Goal: Check status: Check status

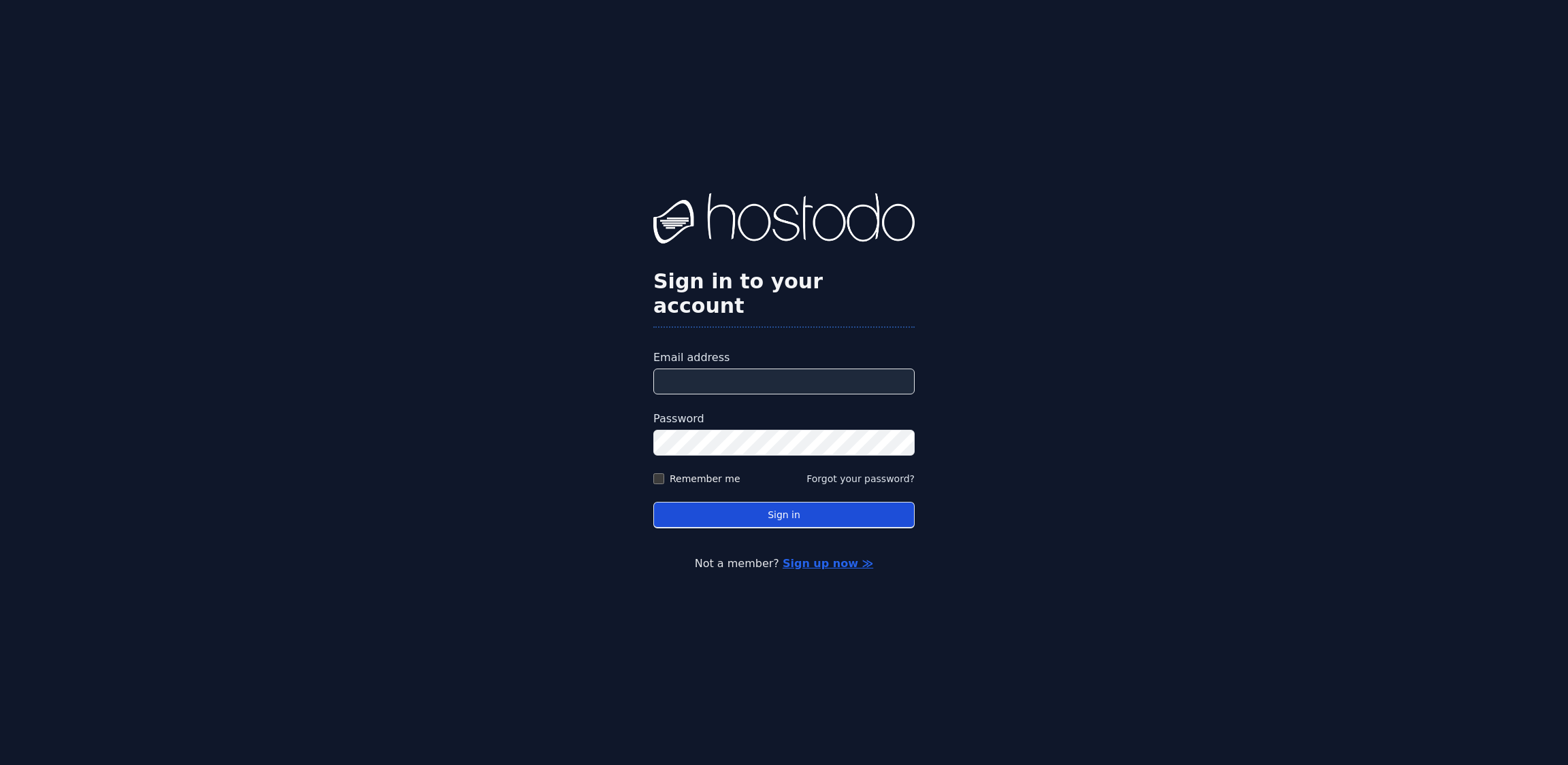
type input "**********"
drag, startPoint x: 791, startPoint y: 511, endPoint x: 829, endPoint y: 475, distance: 52.3
click at [791, 512] on button "Sign in" at bounding box center [784, 515] width 261 height 27
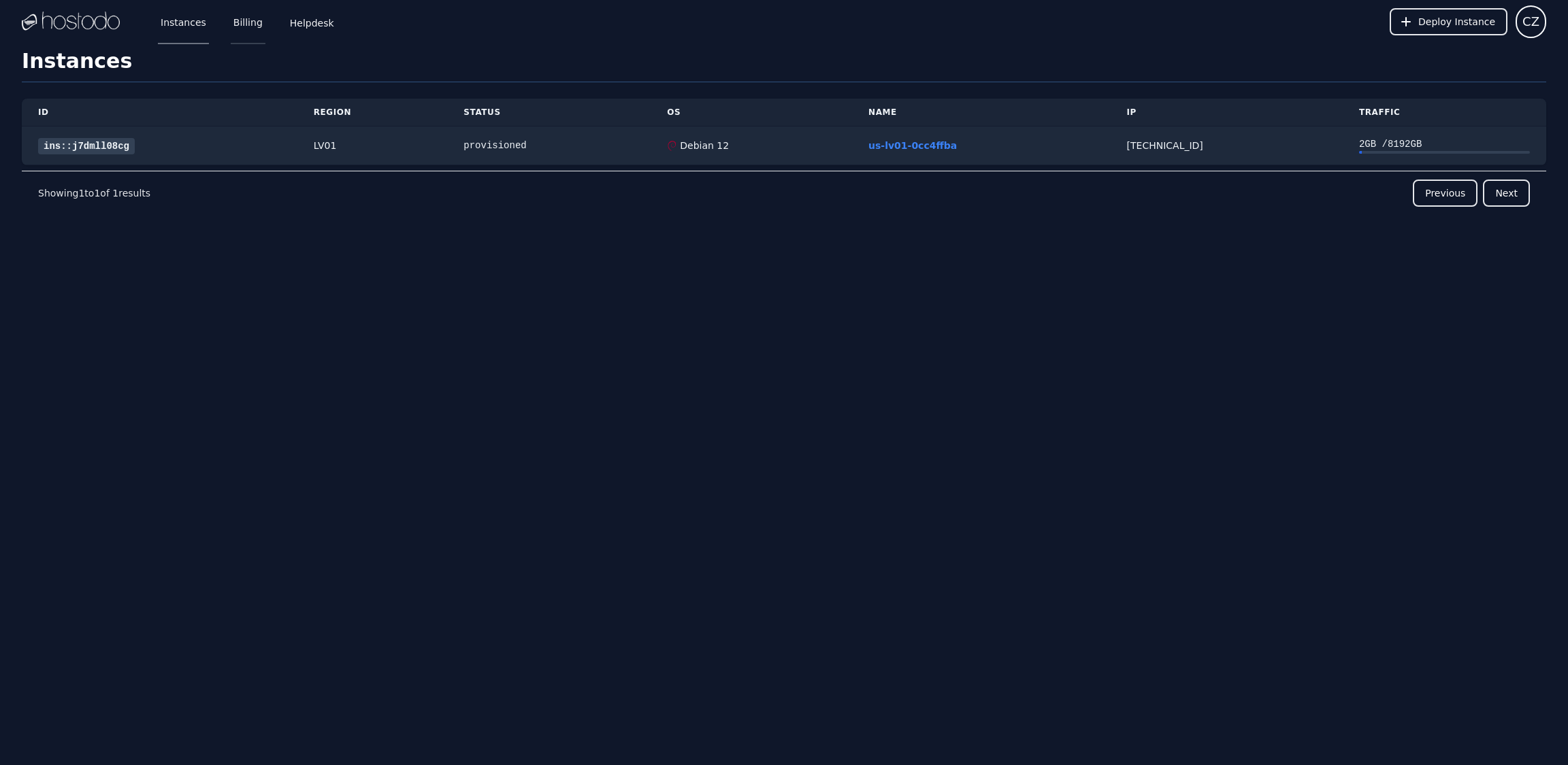
click at [231, 29] on link "Billing" at bounding box center [248, 22] width 35 height 45
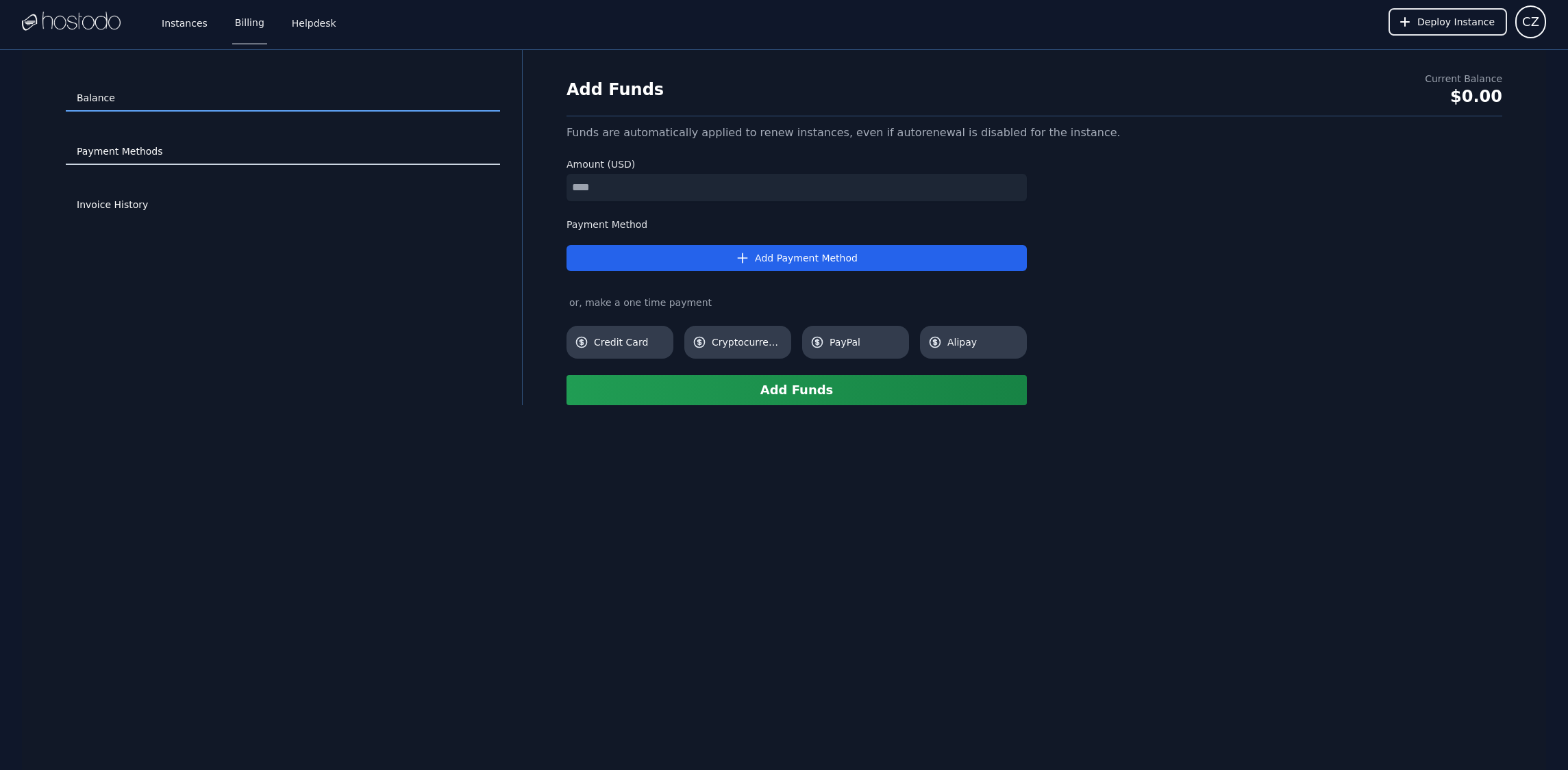
click at [178, 156] on link "Payment Methods" at bounding box center [283, 152] width 434 height 26
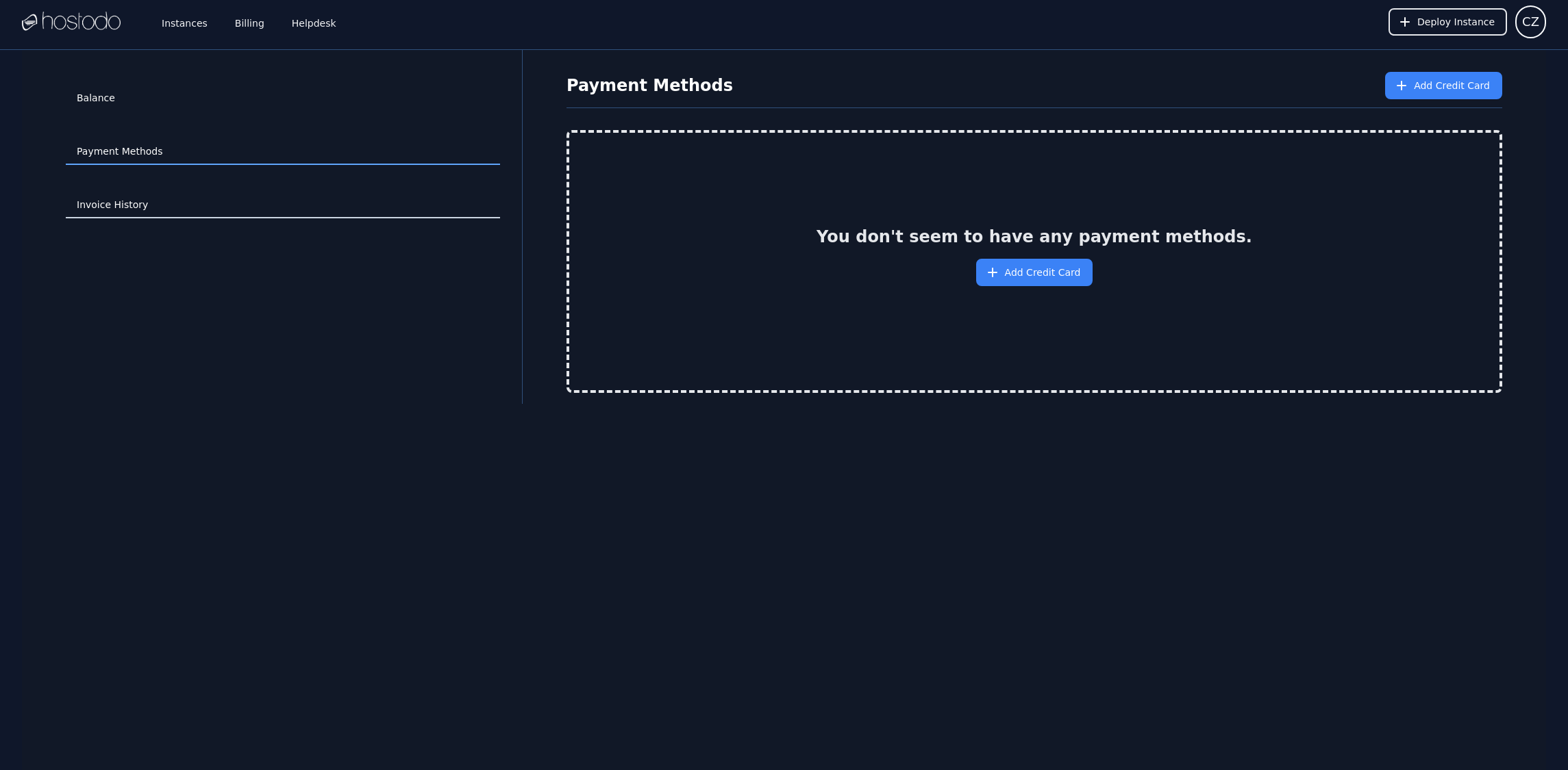
click at [142, 199] on link "Invoice History" at bounding box center [283, 206] width 434 height 26
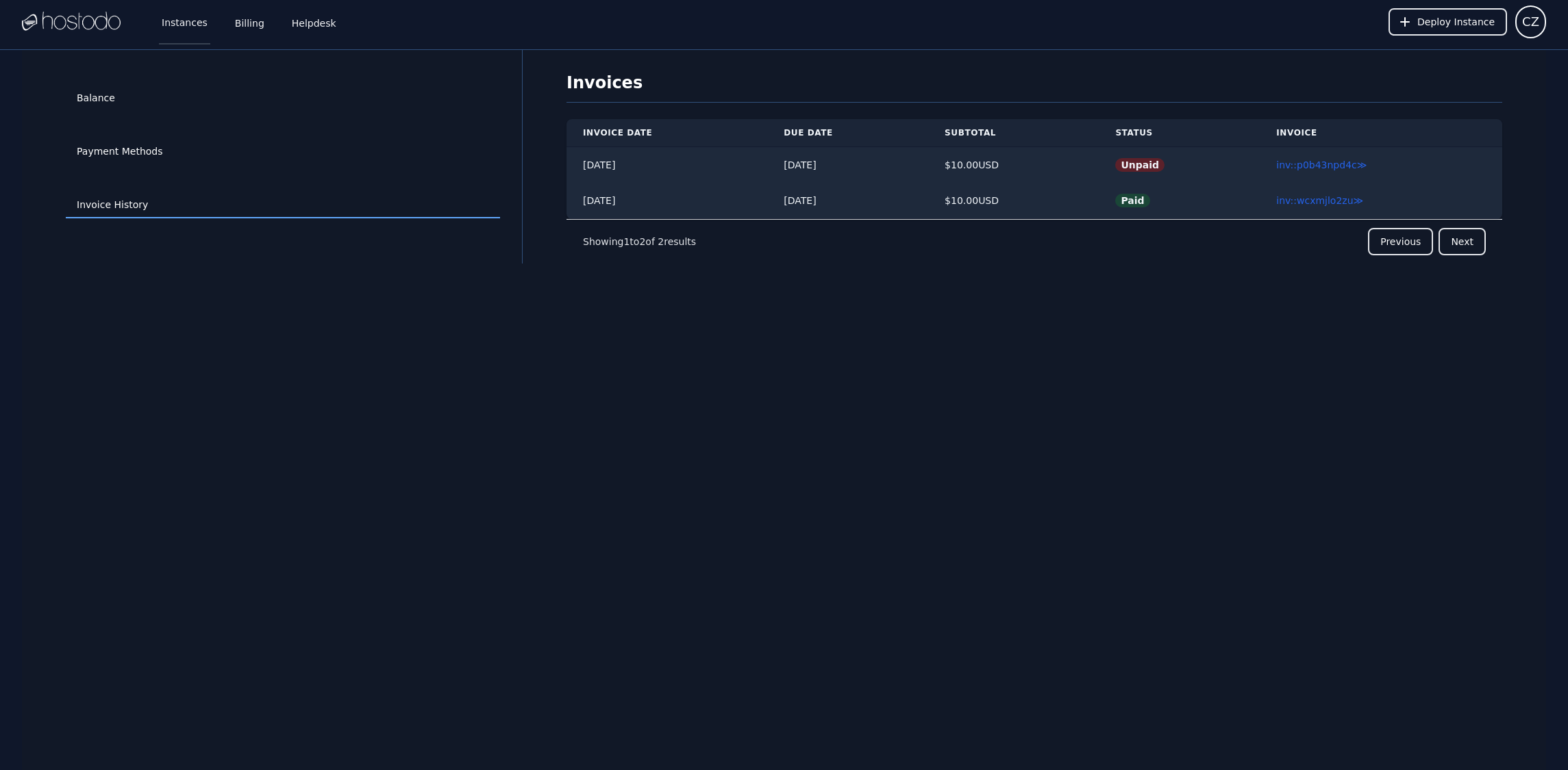
click at [160, 25] on link "Instances" at bounding box center [185, 22] width 51 height 45
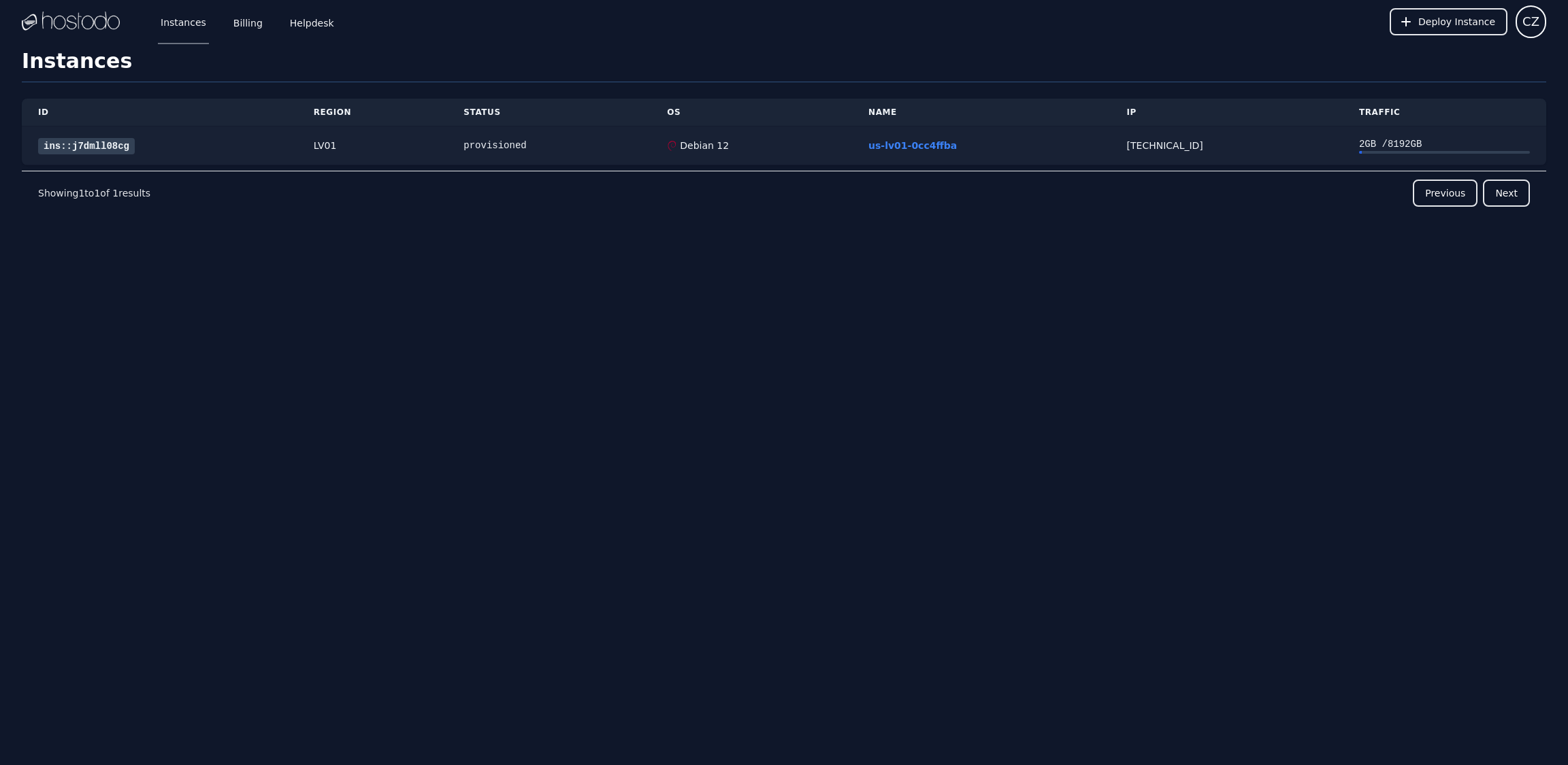
click at [117, 140] on link "ins::j7dmll08cg" at bounding box center [86, 146] width 96 height 17
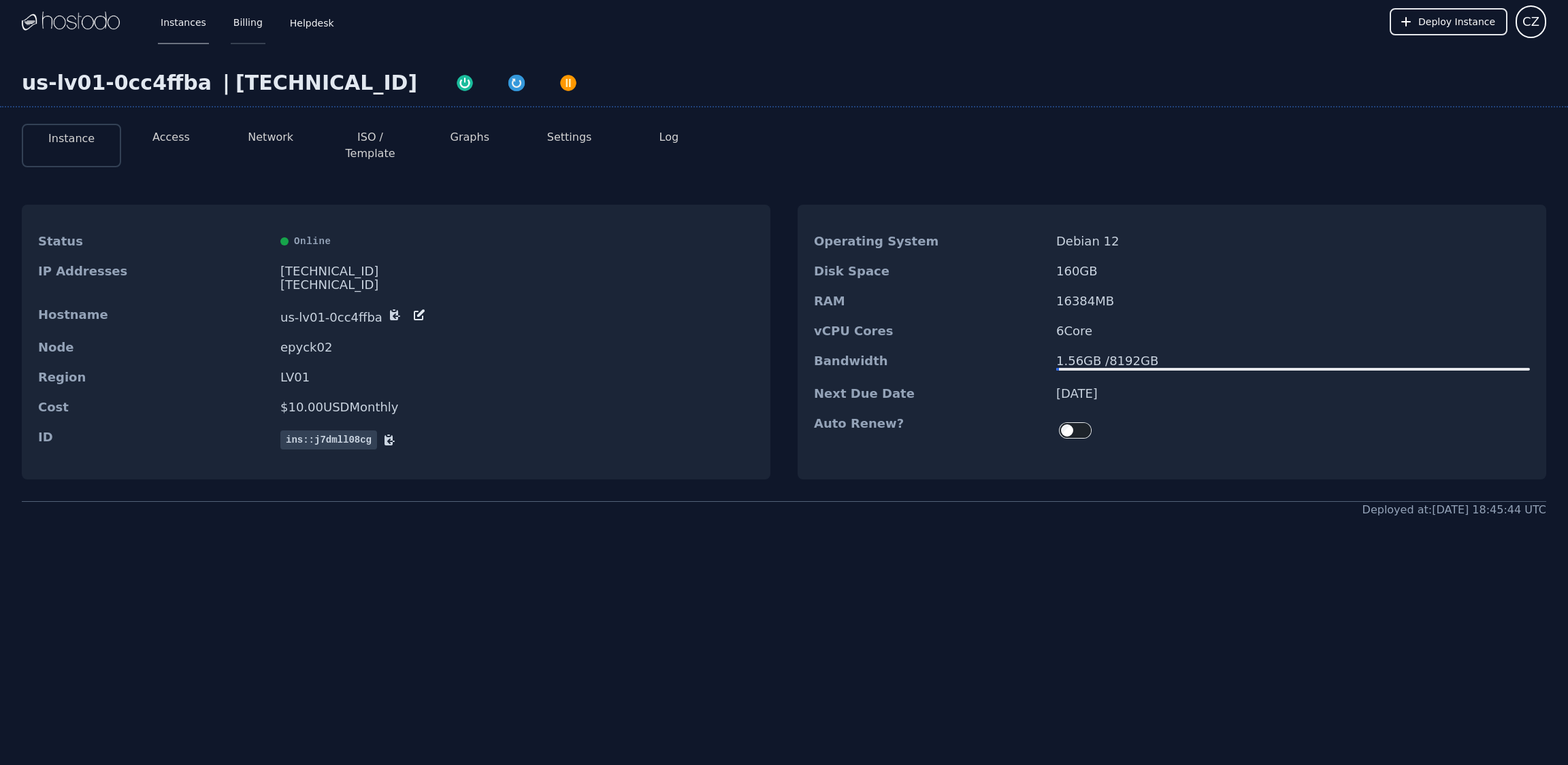
click at [238, 30] on link "Billing" at bounding box center [248, 22] width 35 height 45
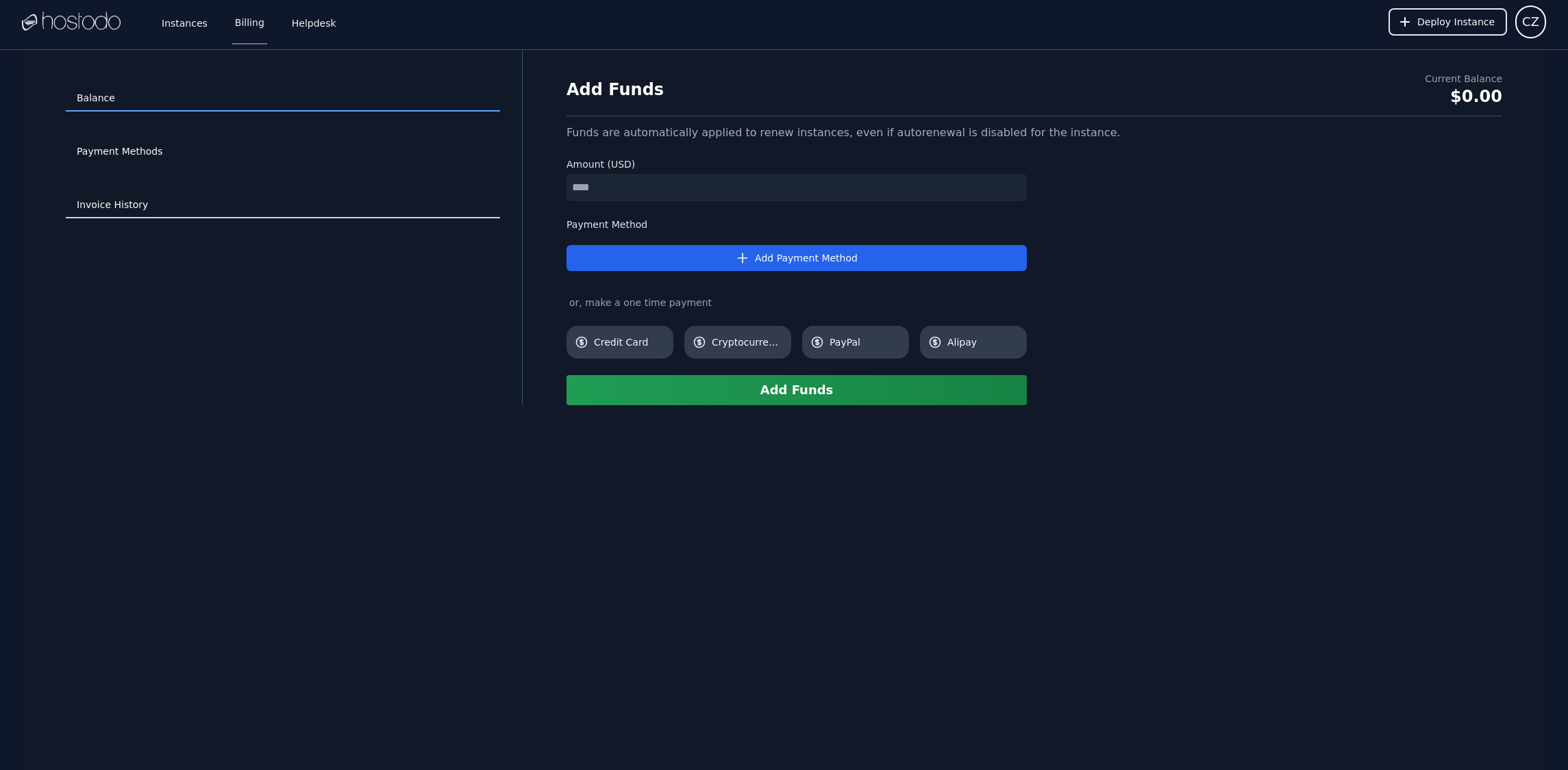
click at [152, 193] on link "Invoice History" at bounding box center [283, 206] width 434 height 26
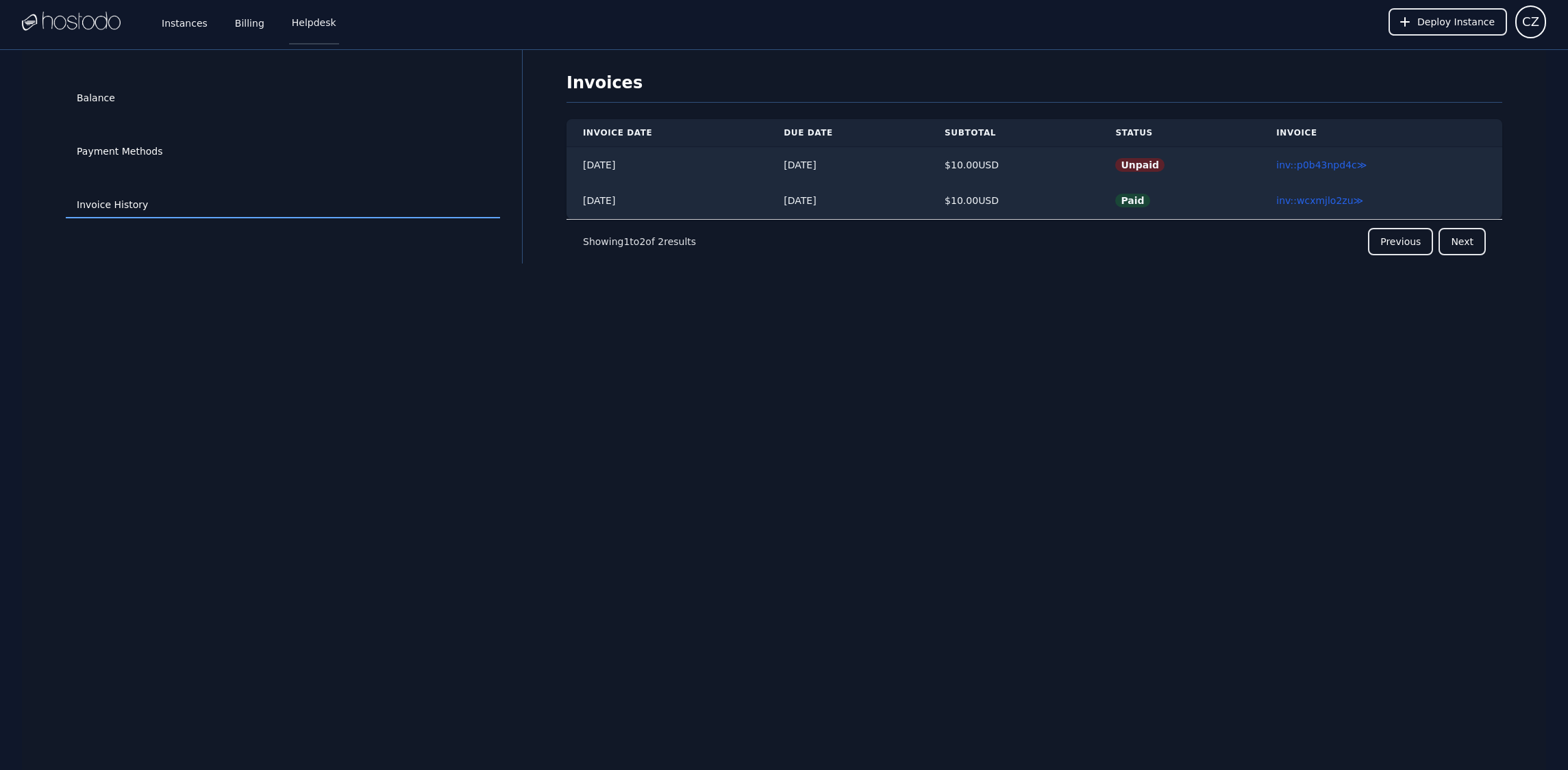
click at [315, 18] on link "Helpdesk" at bounding box center [314, 22] width 50 height 45
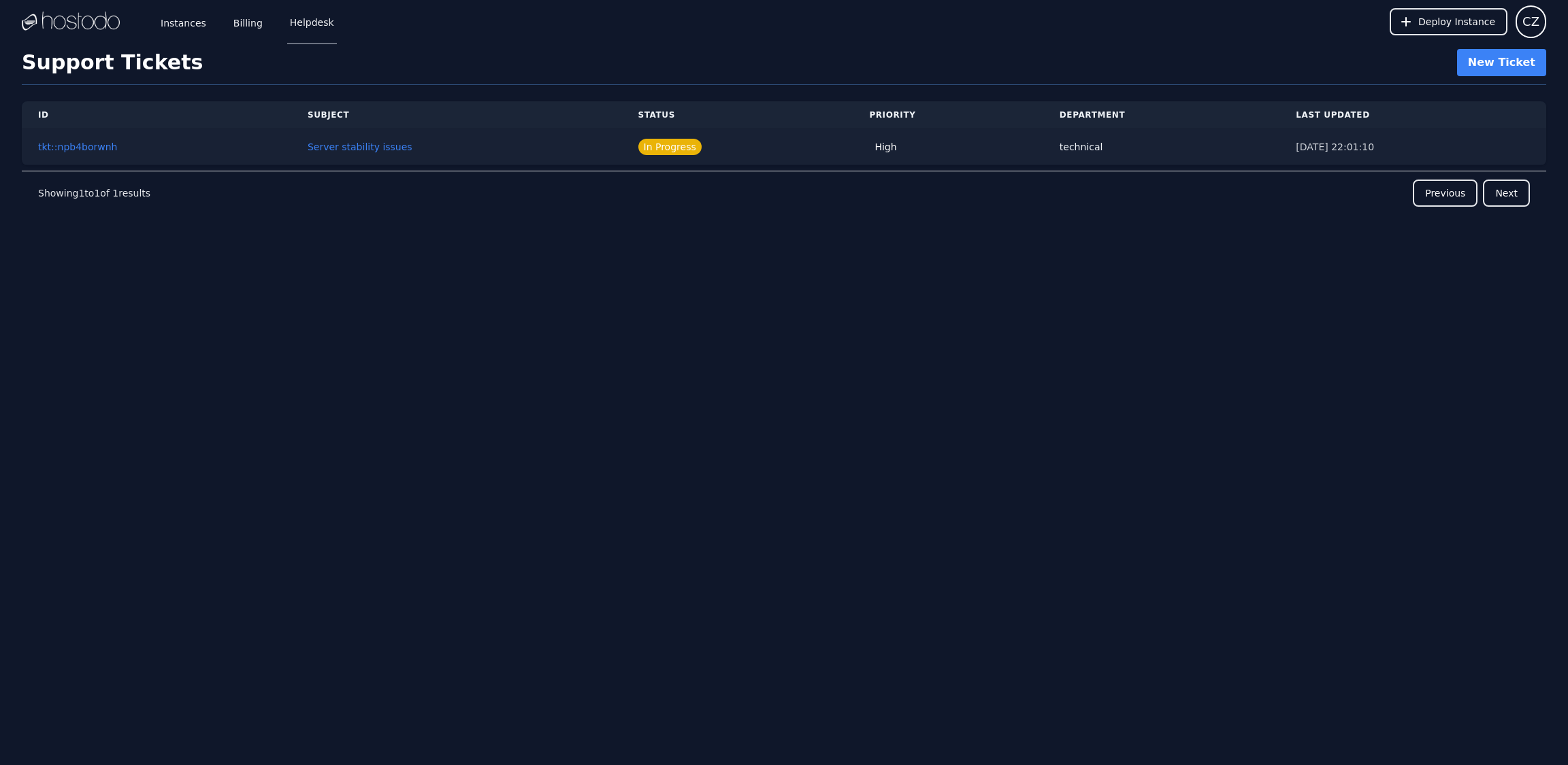
click at [657, 149] on span "In Progress" at bounding box center [669, 146] width 63 height 17
click at [363, 153] on button "Server stability issues" at bounding box center [360, 146] width 104 height 14
